Goal: Task Accomplishment & Management: Use online tool/utility

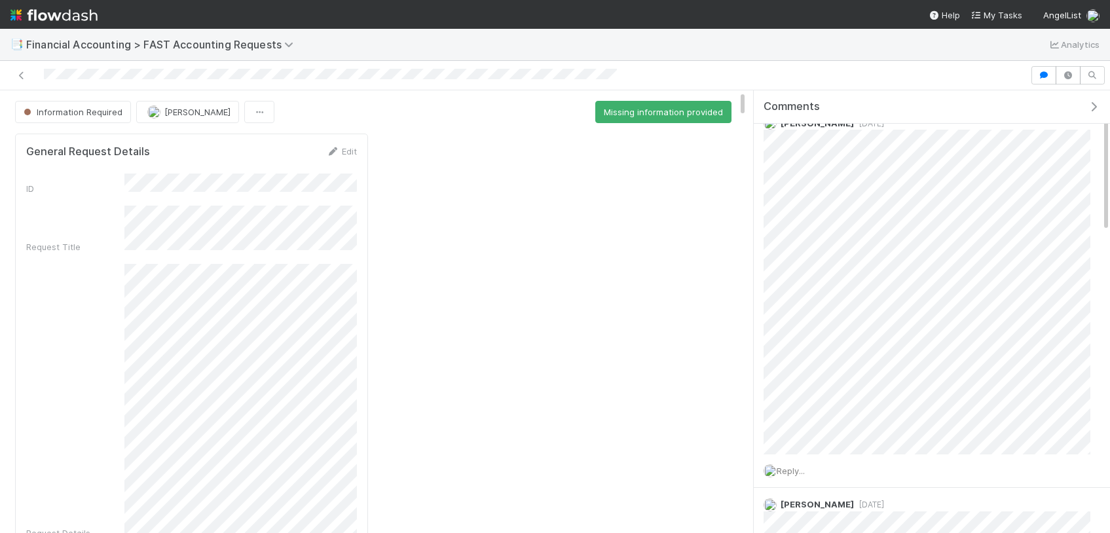
scroll to position [52, 0]
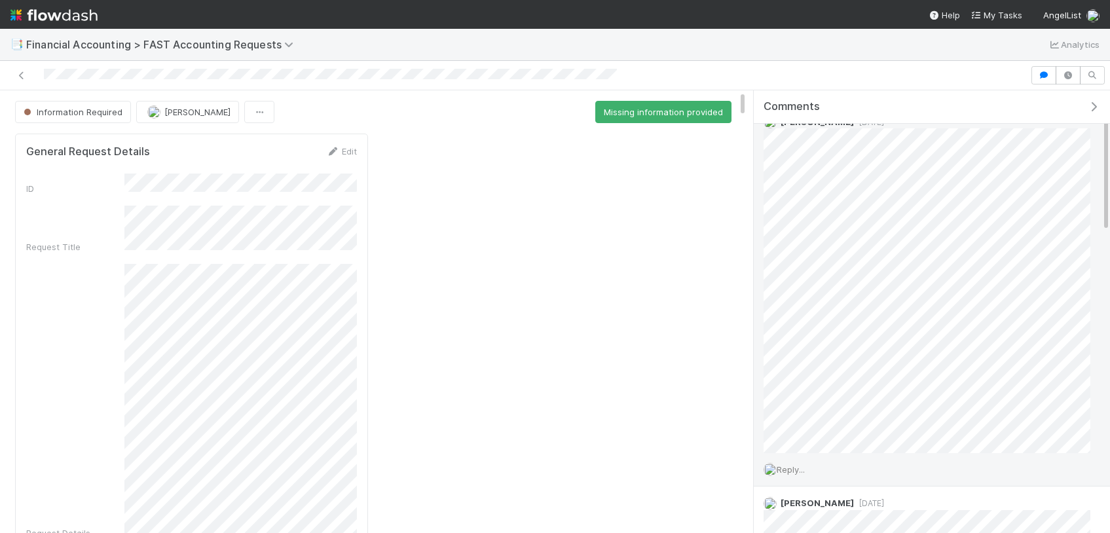
click at [803, 465] on span "Reply..." at bounding box center [790, 469] width 28 height 10
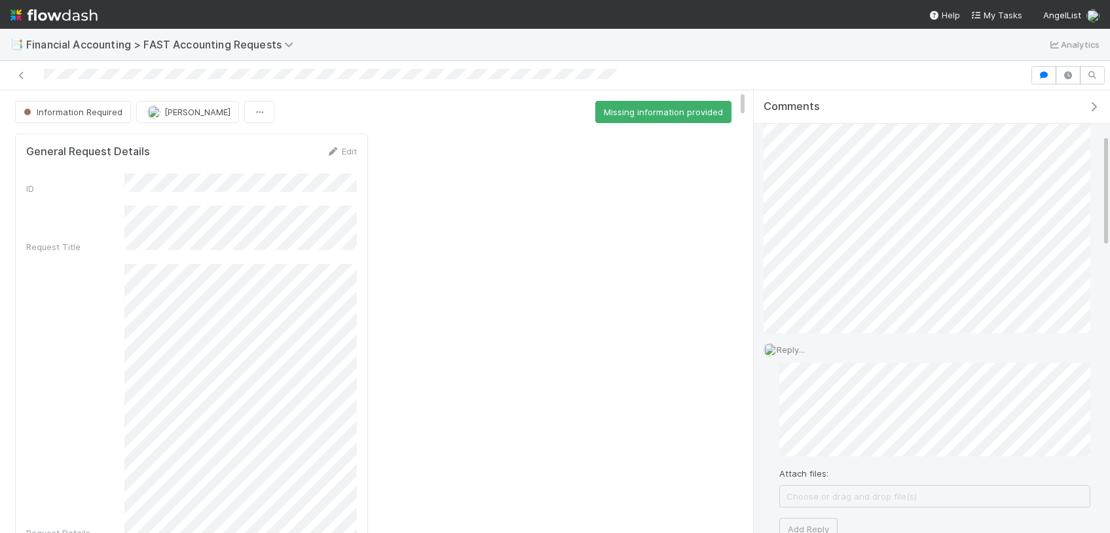
scroll to position [173, 0]
click at [784, 522] on button "Add Reply" at bounding box center [808, 528] width 58 height 22
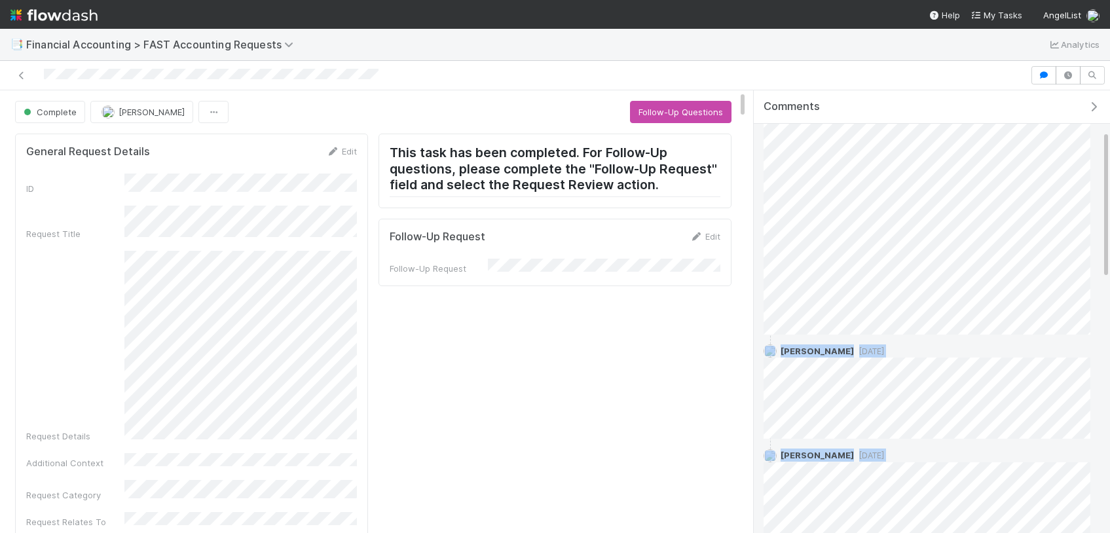
scroll to position [876, 0]
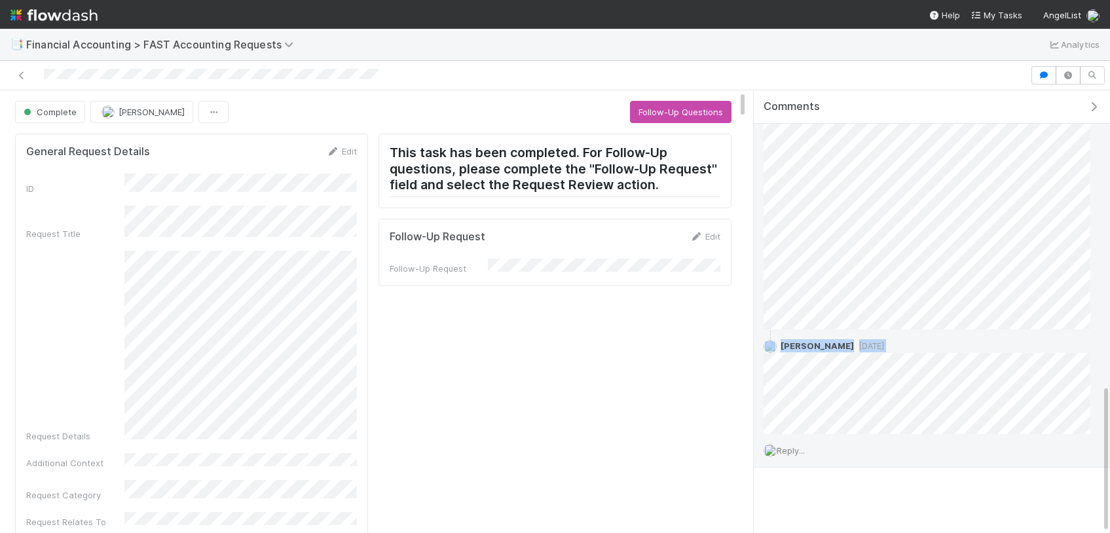
copy div "[PERSON_NAME] [DATE] [PERSON_NAME] [DATE] [PERSON_NAME] [DATE] [PERSON_NAME] [D…"
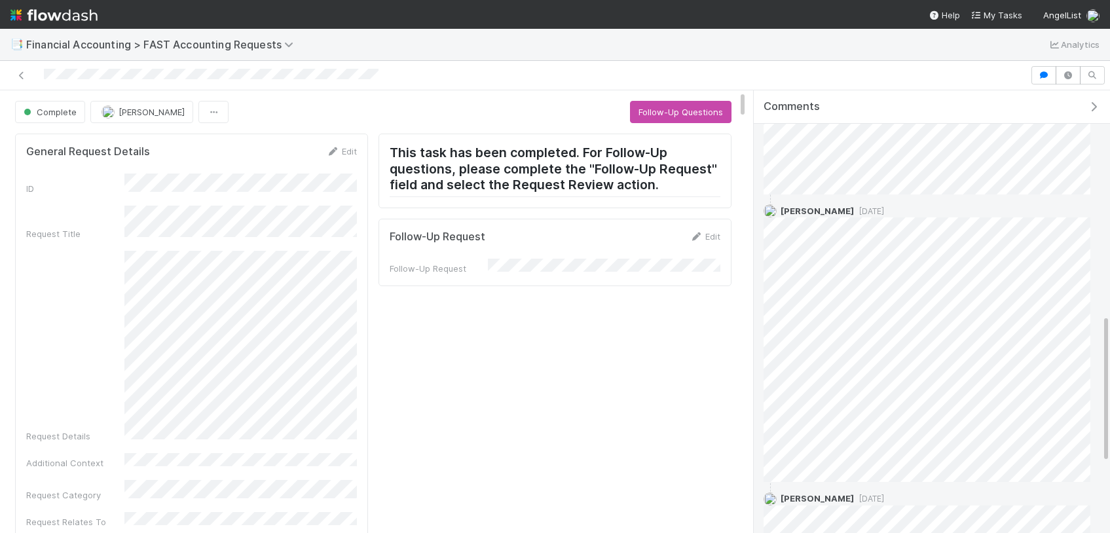
scroll to position [550, 0]
